Goal: Task Accomplishment & Management: Use online tool/utility

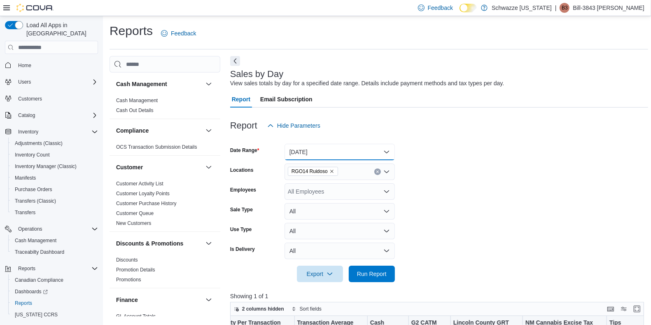
click at [339, 152] on button "[DATE]" at bounding box center [339, 152] width 110 height 16
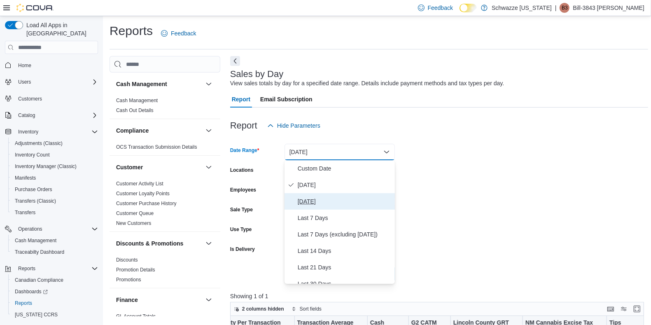
click at [335, 201] on span "[DATE]" at bounding box center [345, 201] width 94 height 10
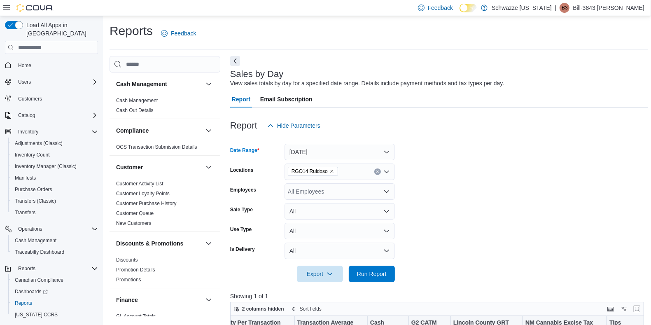
click at [347, 186] on div "All Employees" at bounding box center [339, 191] width 110 height 16
type input "****"
click at [336, 212] on button "Bill-3843 [PERSON_NAME]" at bounding box center [339, 206] width 110 height 12
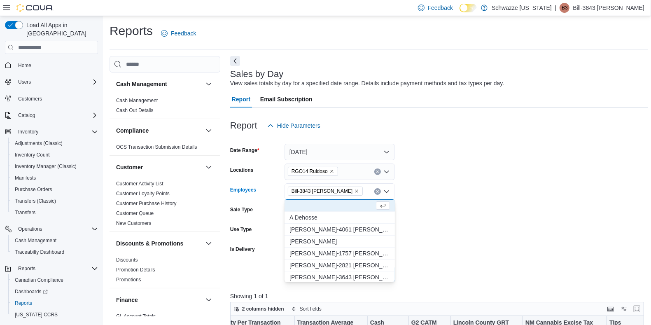
click at [336, 212] on button "A Dehosse" at bounding box center [339, 218] width 110 height 12
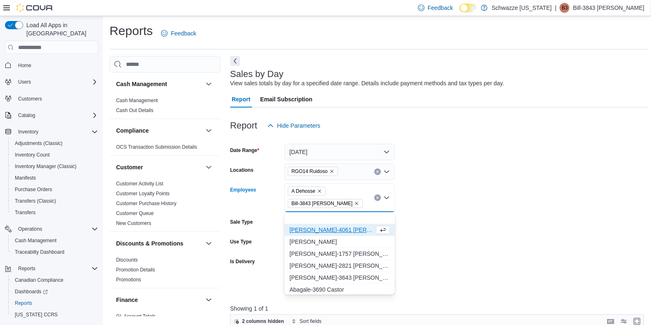
click at [597, 182] on form "Date Range [DATE] Locations RGO14 Ruidoso Employees A [PERSON_NAME]-3843 [PERSO…" at bounding box center [439, 214] width 418 height 161
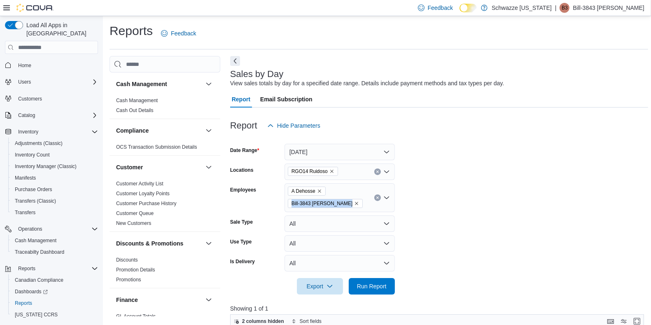
click at [597, 182] on form "Date Range [DATE] Locations RGO14 Ruidoso Employees A [PERSON_NAME]-3843 [PERSO…" at bounding box center [439, 214] width 418 height 161
click at [319, 191] on icon "Remove A Dehosse from selection in this group" at bounding box center [319, 191] width 5 height 5
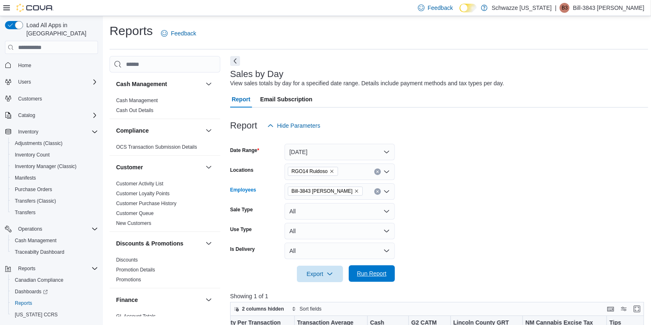
click at [386, 275] on span "Run Report" at bounding box center [372, 273] width 36 height 16
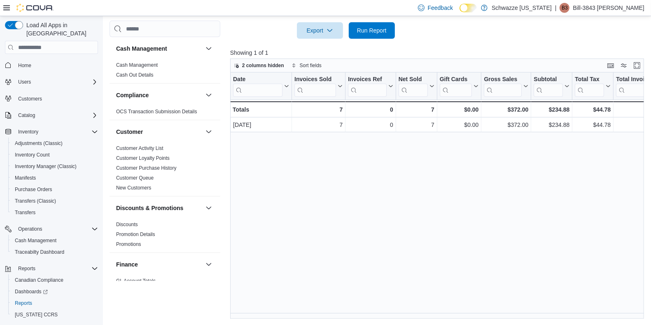
click at [623, 312] on div "Date Click to view column header actions Invoices Sold Click to view column hea…" at bounding box center [439, 195] width 418 height 246
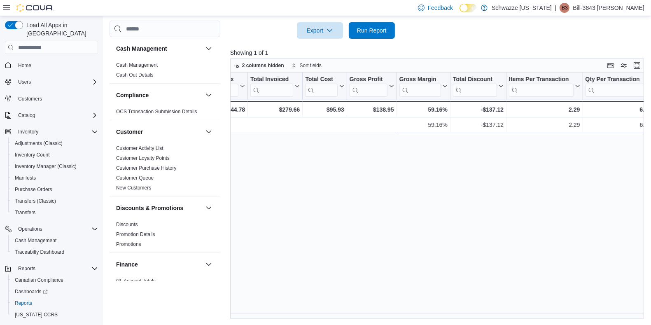
scroll to position [0, 683]
